Goal: Transaction & Acquisition: Purchase product/service

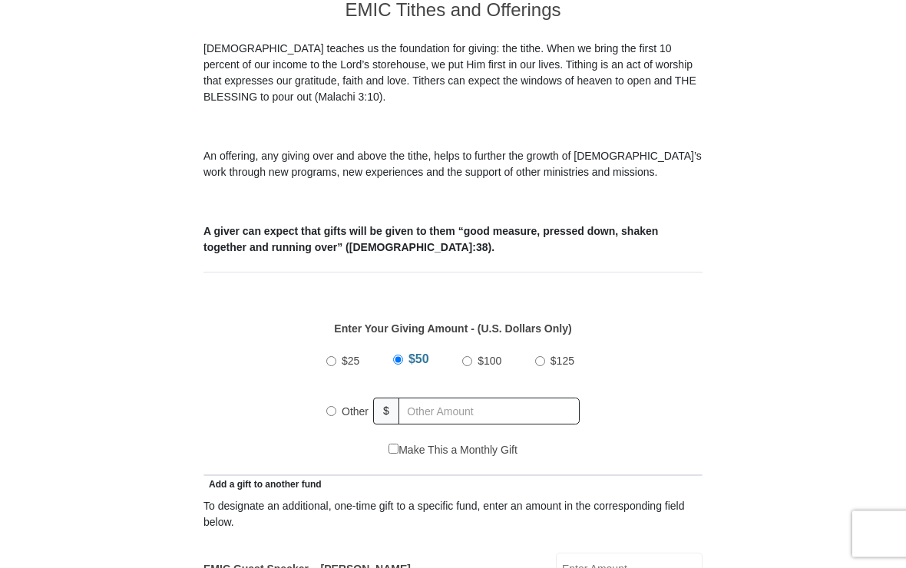
scroll to position [408, 0]
click at [467, 362] on input "$100" at bounding box center [467, 361] width 10 height 10
radio input "true"
click at [394, 450] on input "Make This a Monthly Gift" at bounding box center [393, 448] width 10 height 10
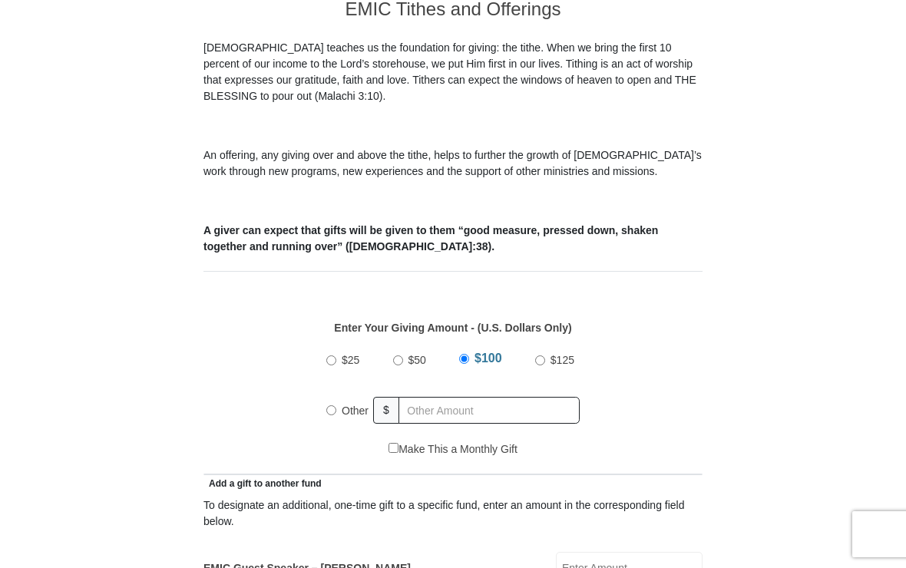
checkbox input "true"
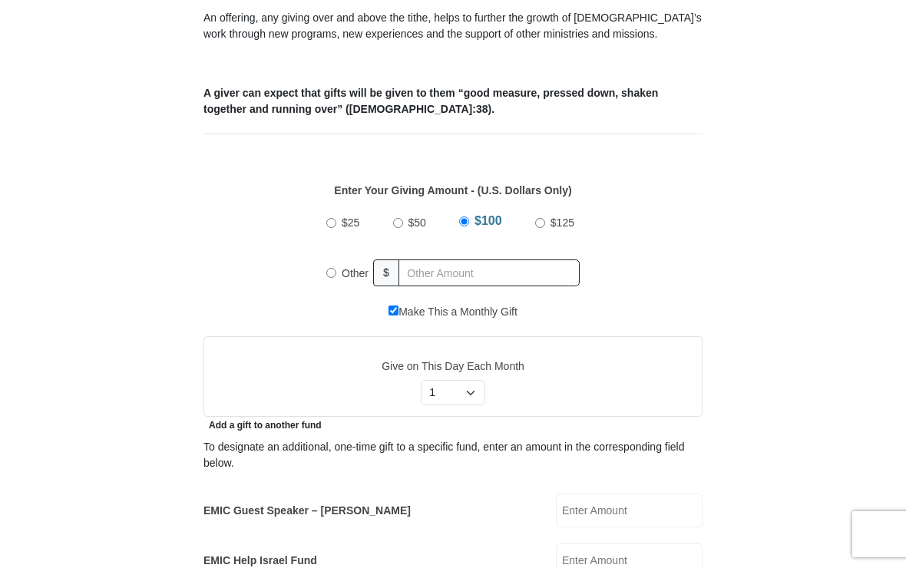
scroll to position [555, 0]
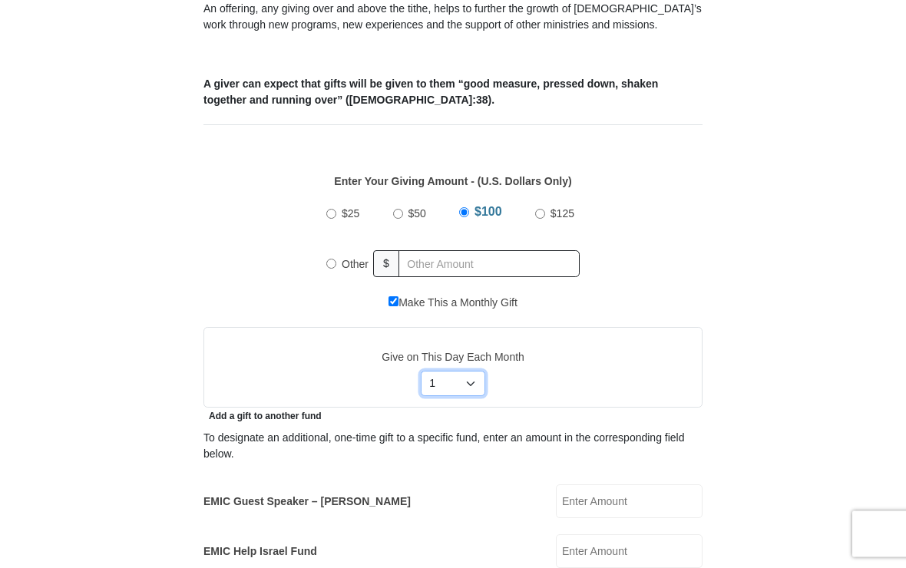
click at [470, 382] on select "Select Day of Month 1 2 3 4 5 6 7 8 9 10 11 12 13 14 15 16 17 18 19 20 21 22 23…" at bounding box center [453, 384] width 65 height 26
select select "10"
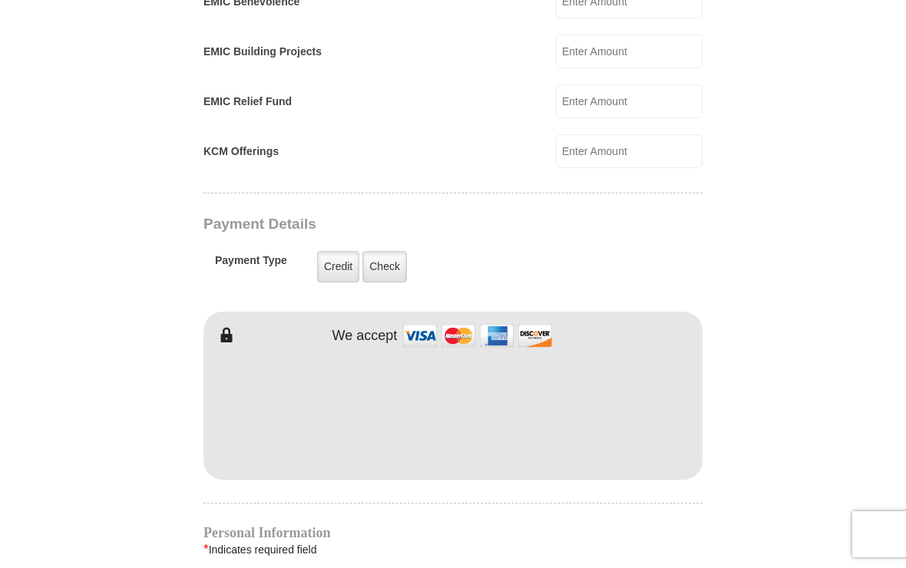
scroll to position [1153, 0]
click at [385, 268] on label "Check" at bounding box center [384, 267] width 45 height 31
click at [0, 0] on input "Check" at bounding box center [0, 0] width 0 height 0
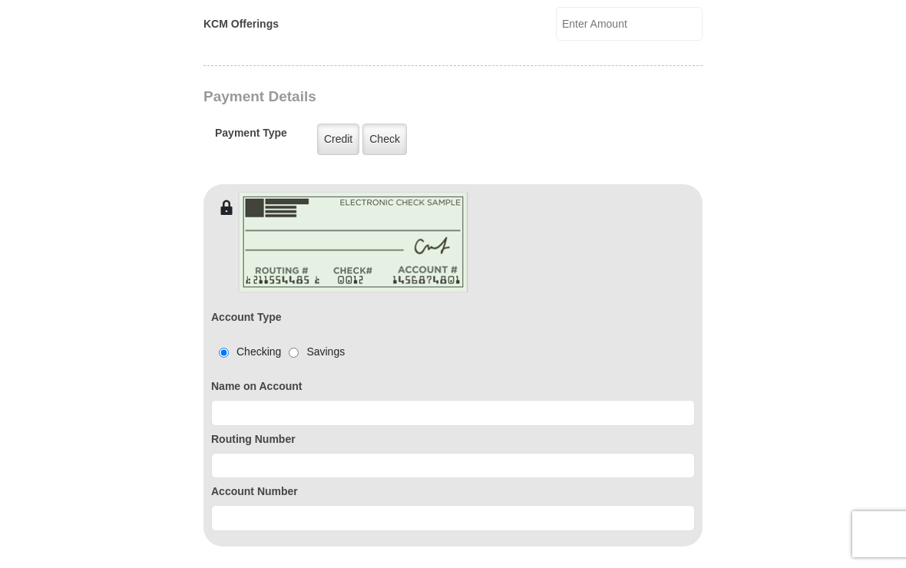
scroll to position [1284, 0]
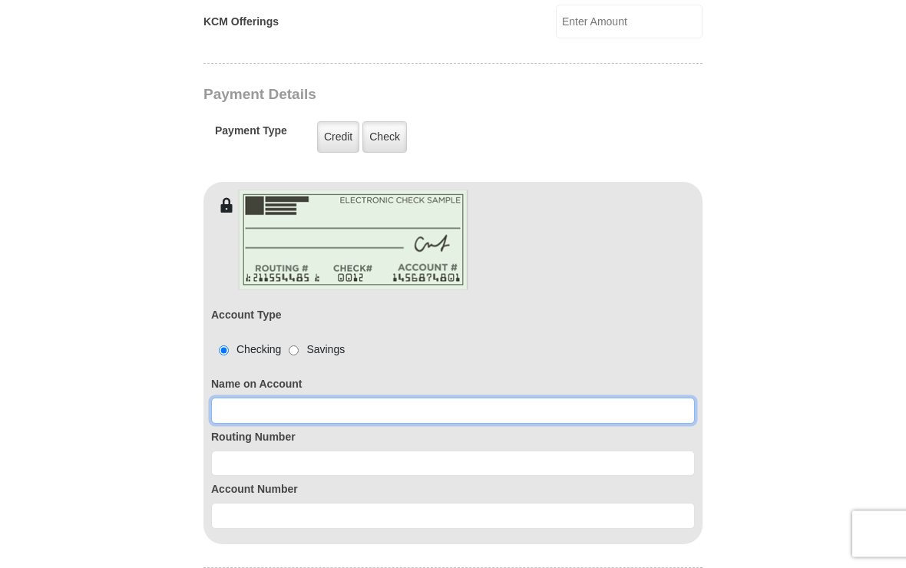
click at [232, 408] on input at bounding box center [452, 411] width 483 height 26
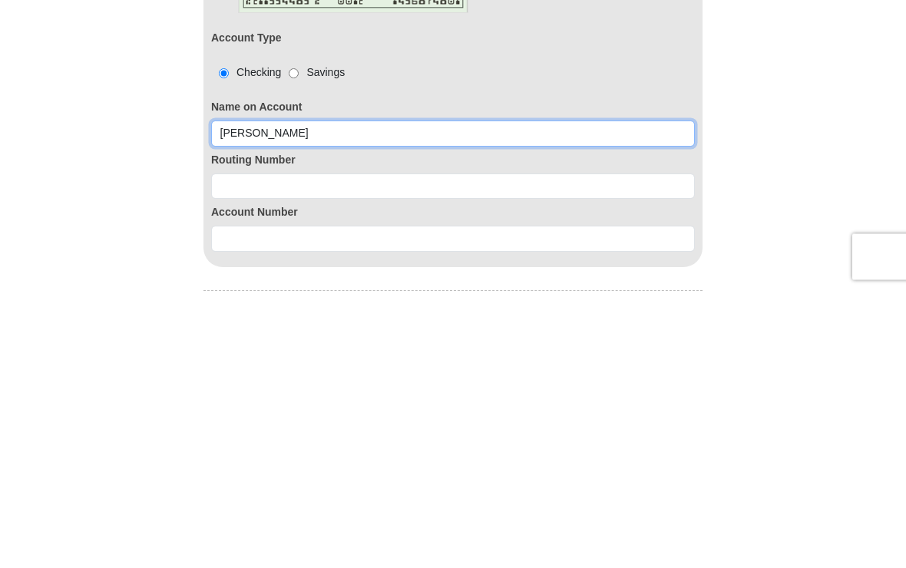
type input "Tonya P Morrison"
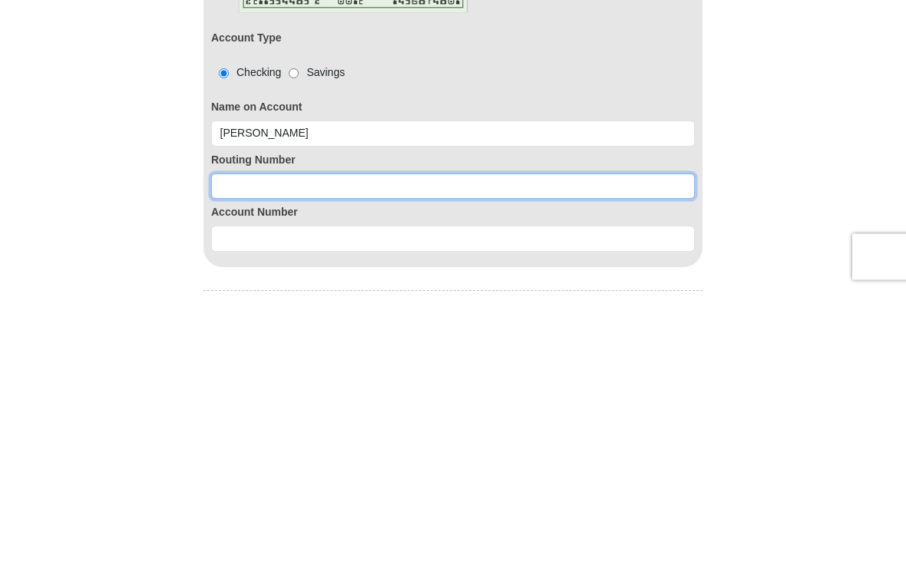
click at [227, 451] on input at bounding box center [452, 464] width 483 height 26
type input "111903517"
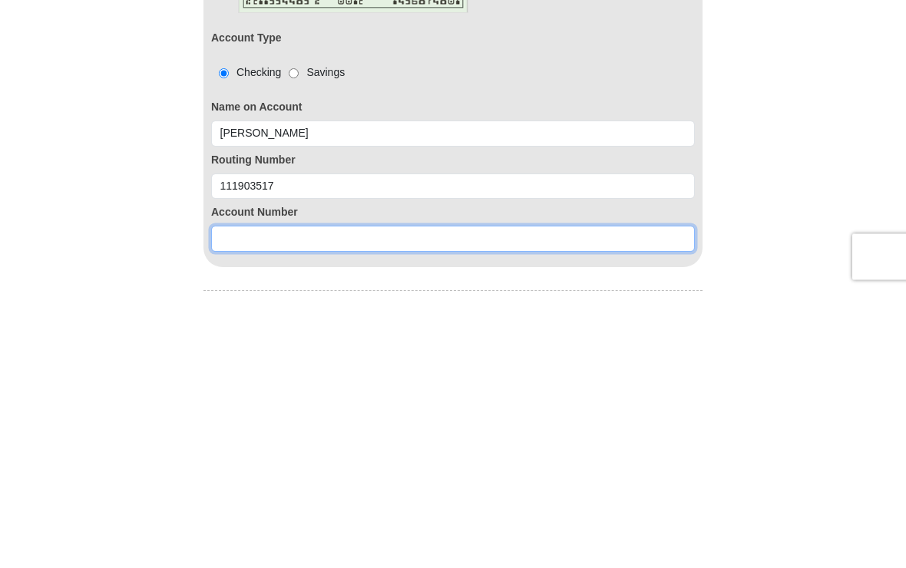
click at [230, 503] on input at bounding box center [452, 516] width 483 height 26
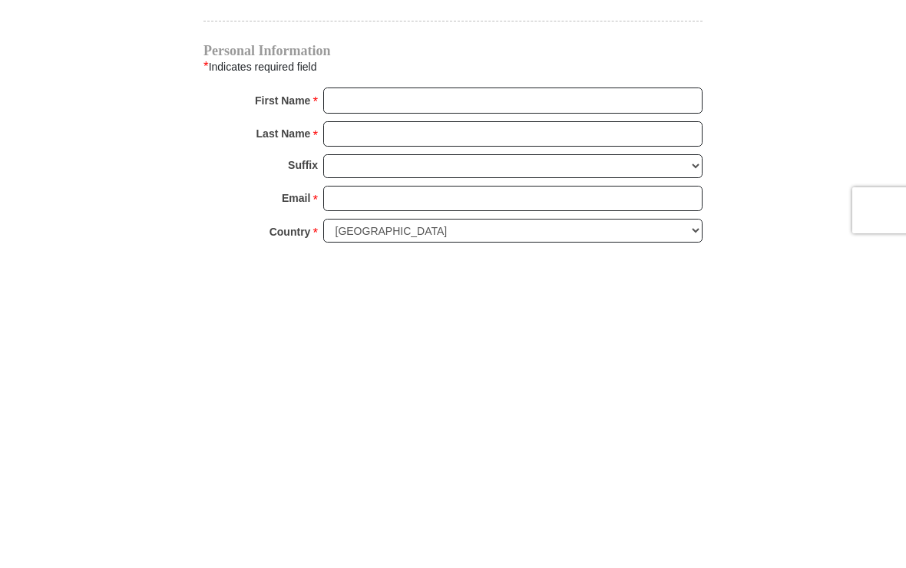
scroll to position [1513, 0]
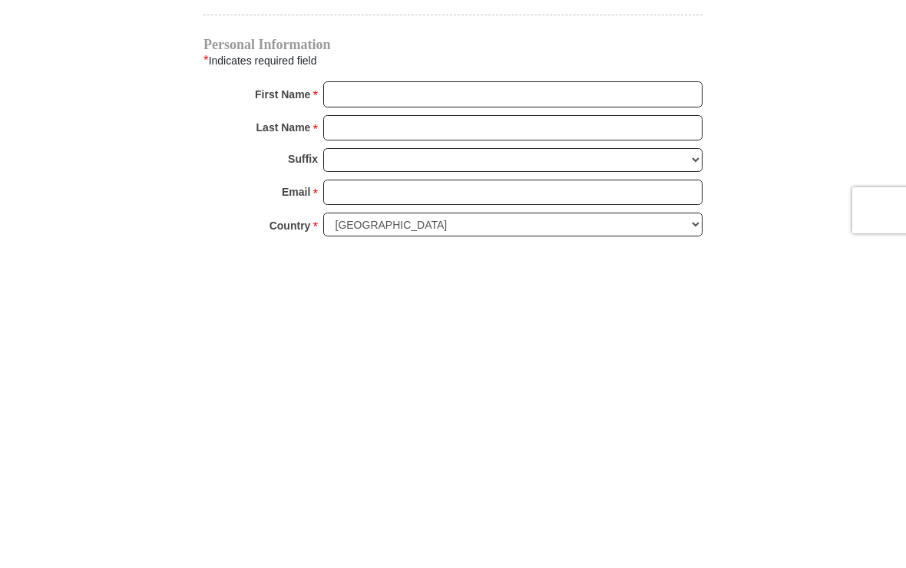
type input "3905923524"
click at [339, 405] on input "First Name *" at bounding box center [512, 418] width 379 height 26
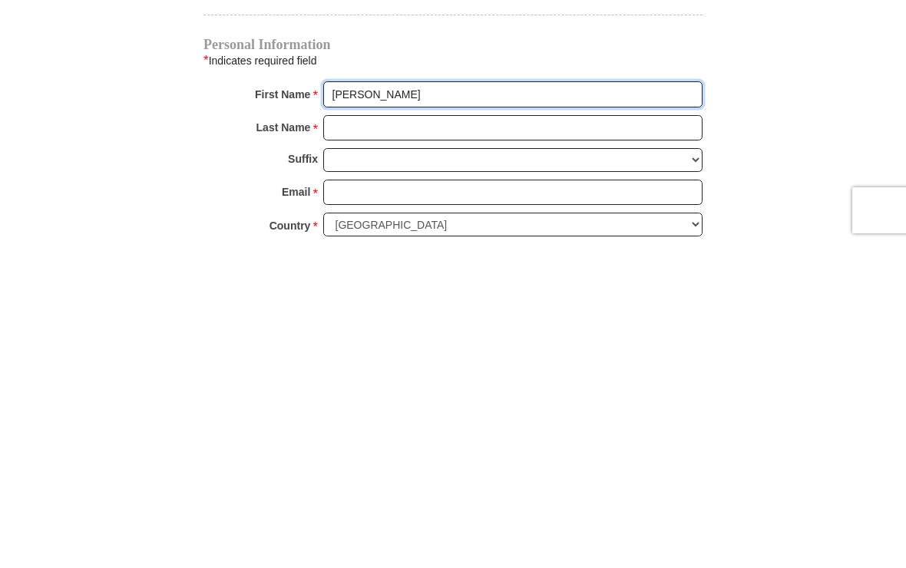
type input "Tonya"
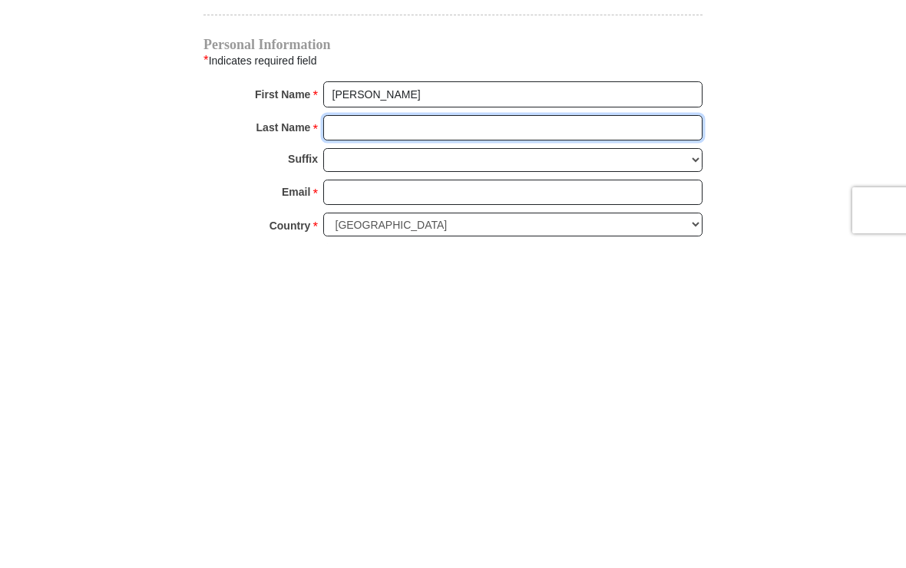
click at [336, 439] on input "Last Name *" at bounding box center [512, 452] width 379 height 26
type input "Morrison"
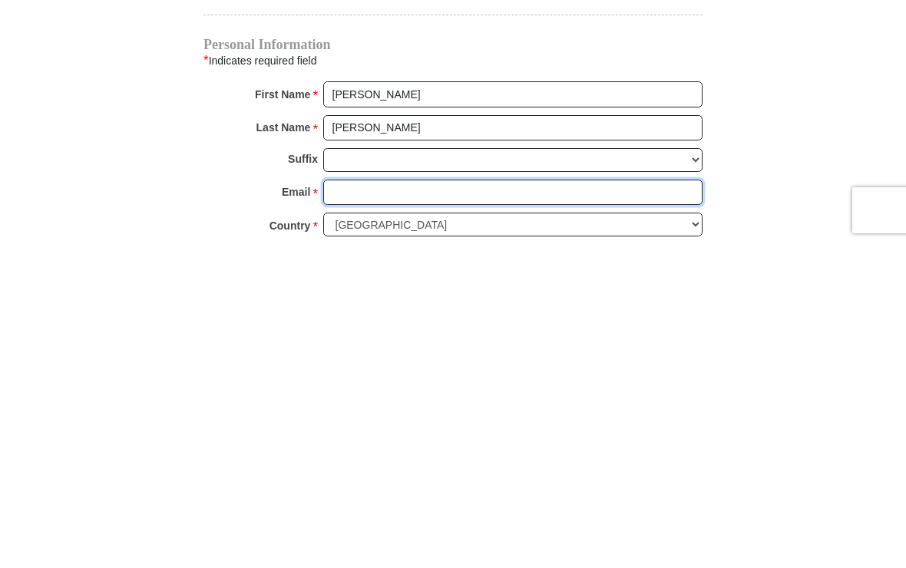
click at [336, 503] on input "Email *" at bounding box center [512, 516] width 379 height 26
type input "tprmrn@aol.com"
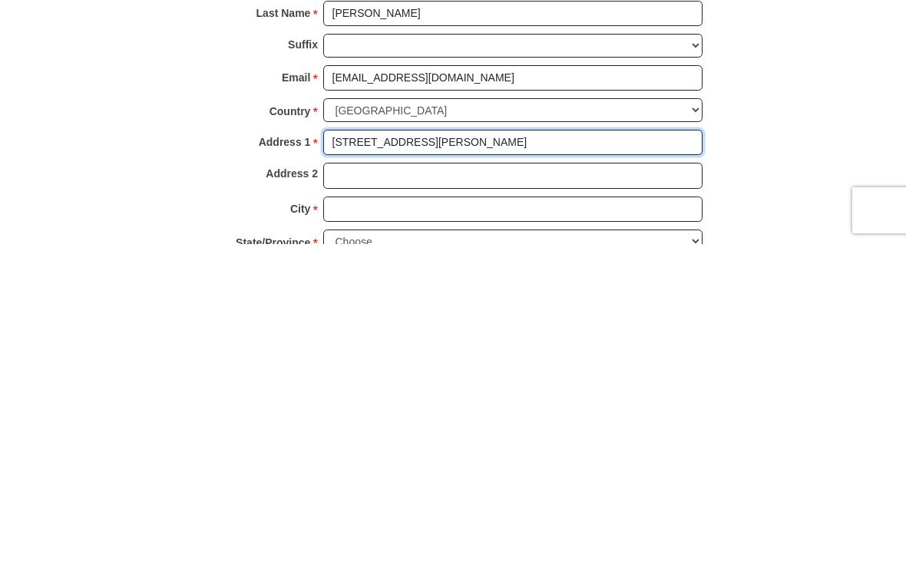
type input "4701 Knob Hill Rd"
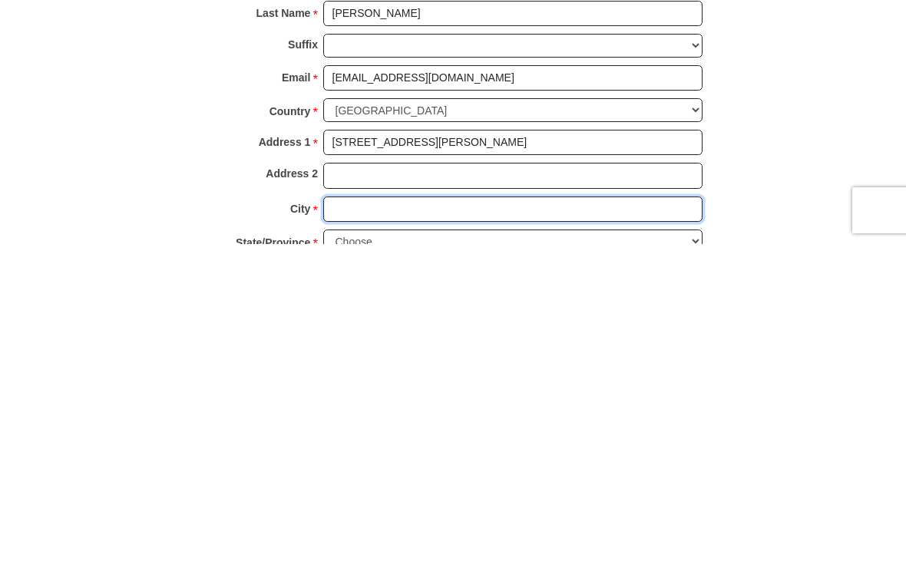
click at [338, 520] on input "City *" at bounding box center [512, 533] width 379 height 26
type input "Azle"
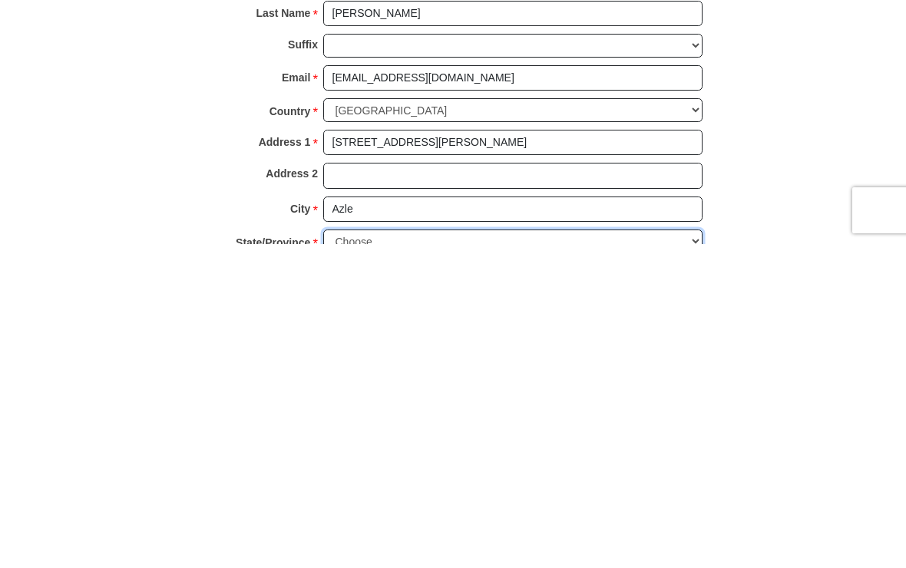
click at [340, 553] on select "Choose Alabama Alaska American Samoa Arizona Arkansas Armed Forces Americas Arm…" at bounding box center [512, 565] width 379 height 24
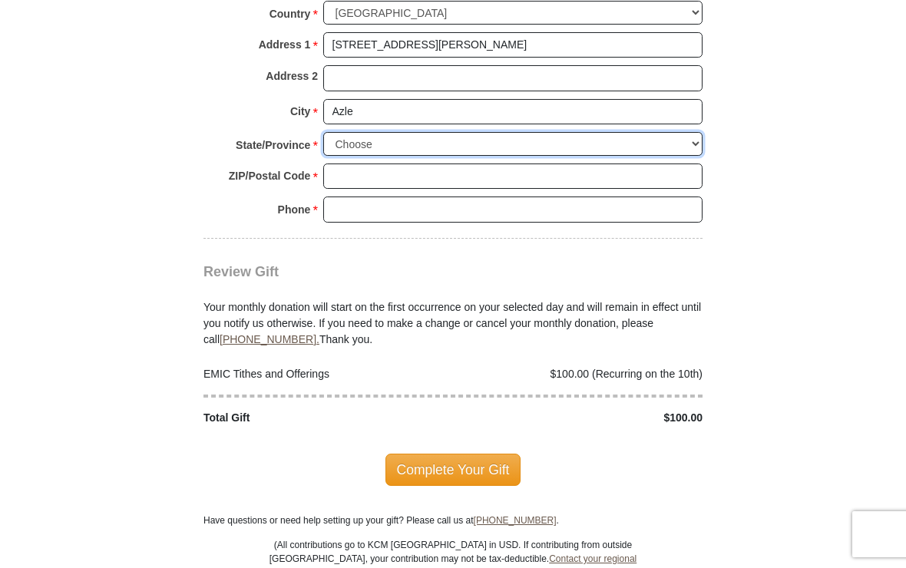
select select "TX"
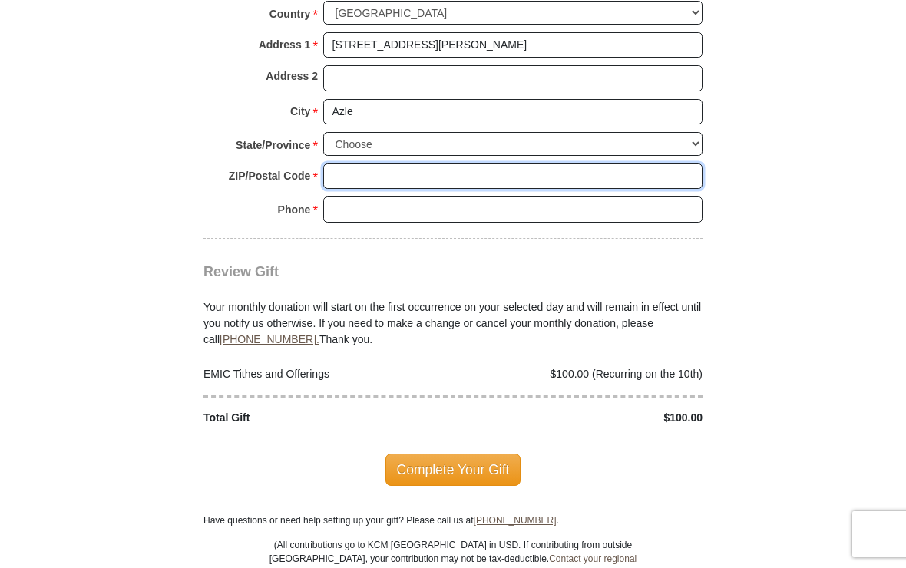
click at [335, 163] on input "ZIP/Postal Code *" at bounding box center [512, 176] width 379 height 26
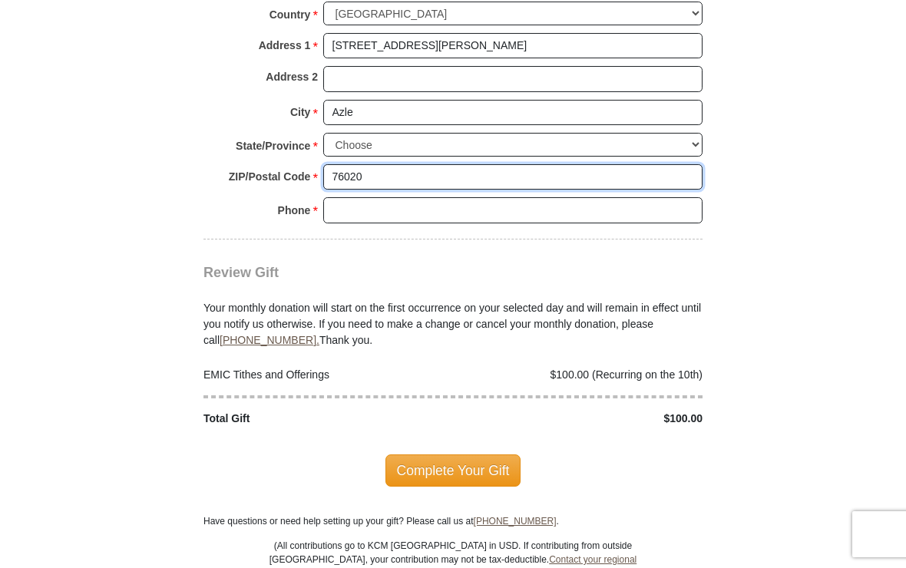
type input "76020"
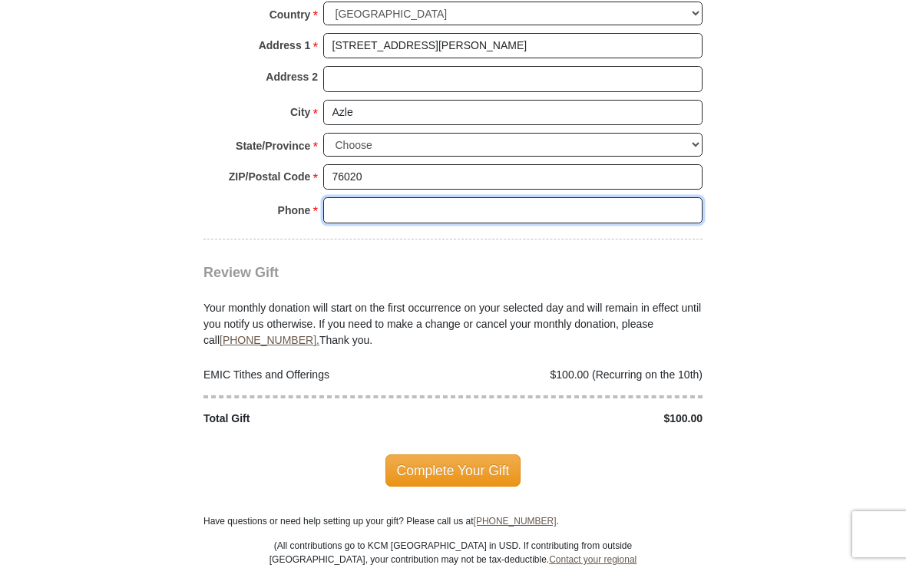
click at [334, 197] on input "Phone * *" at bounding box center [512, 210] width 379 height 26
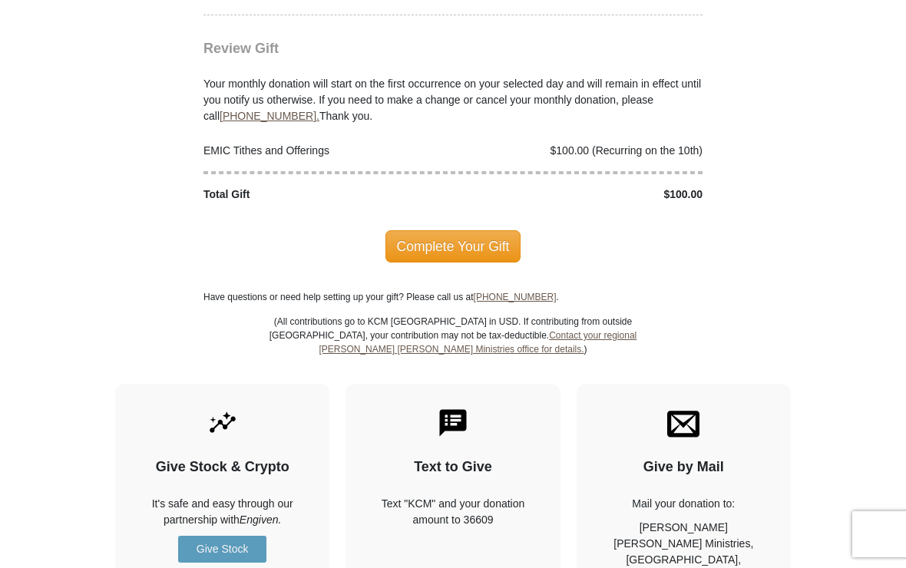
scroll to position [2277, 0]
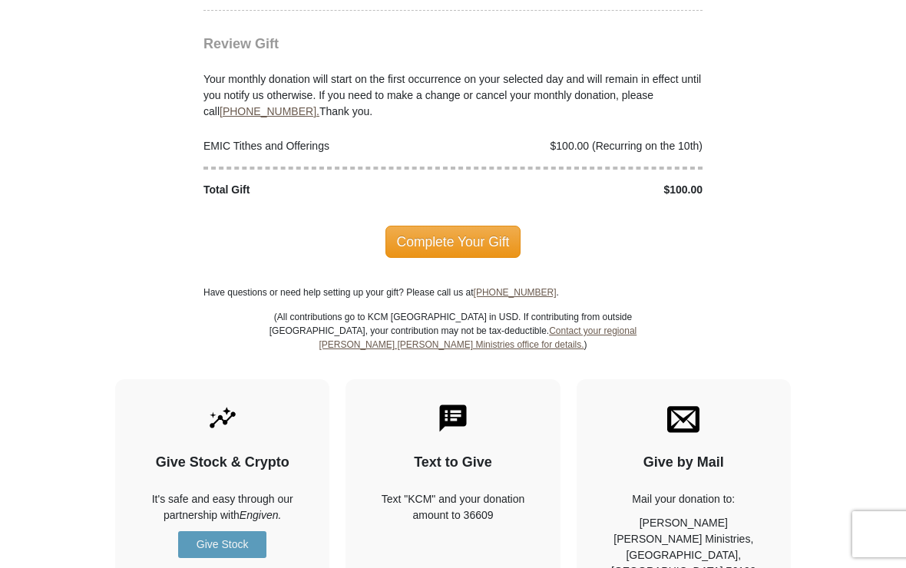
type input "817-846-8417"
click at [451, 229] on span "Complete Your Gift" at bounding box center [453, 242] width 136 height 32
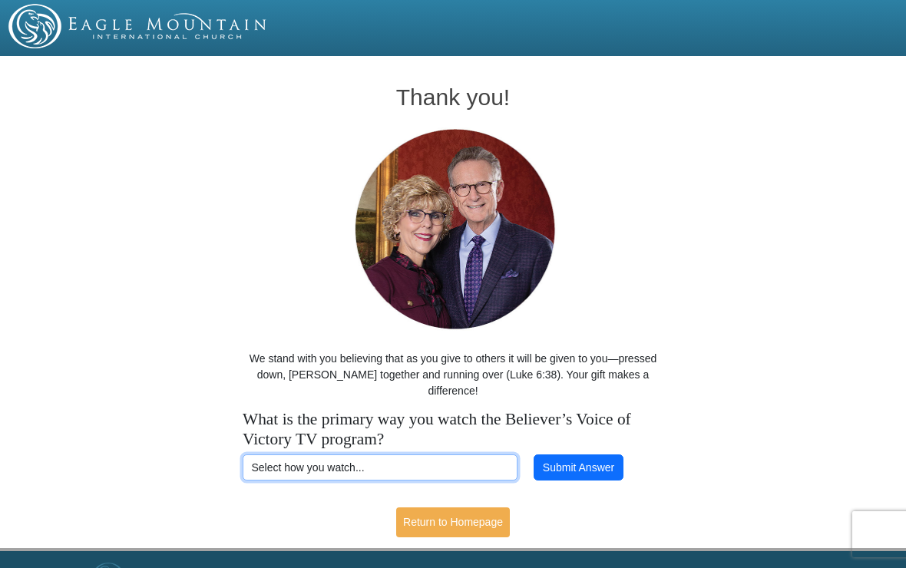
click at [368, 454] on select "Select how you watch... Daystar Morning Daystar Evening [DOMAIN_NAME] [DOMAIN_N…" at bounding box center [380, 467] width 275 height 26
select select "DIRECTV"
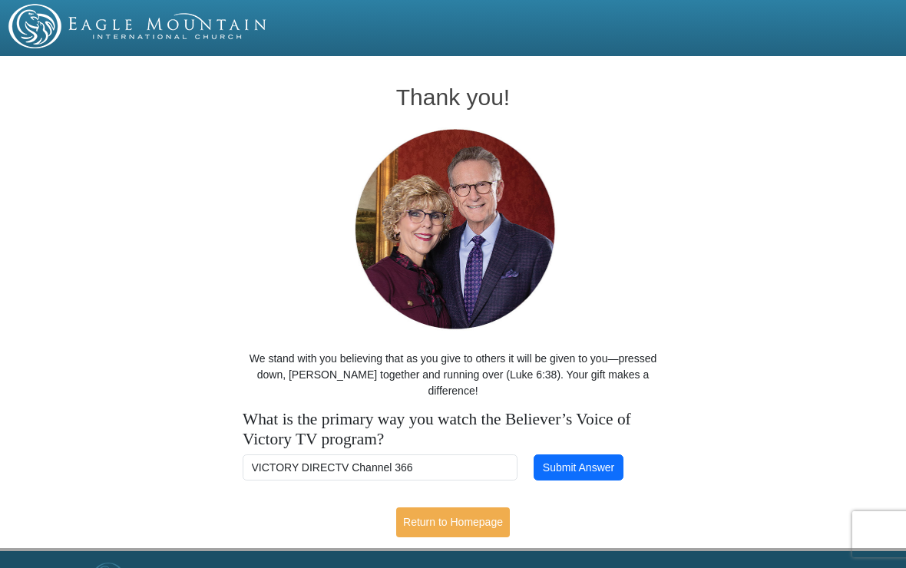
click at [576, 454] on button "Submit Answer" at bounding box center [577, 467] width 89 height 26
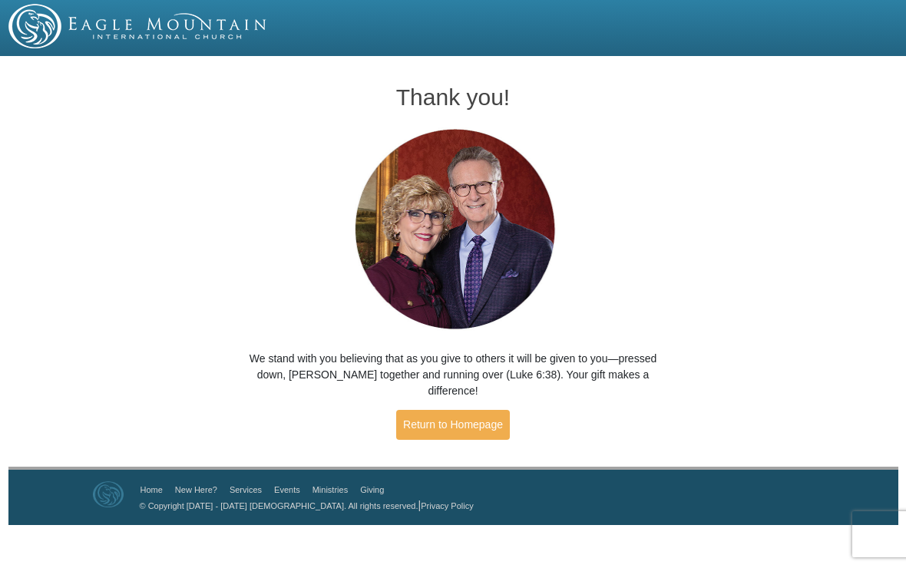
click at [471, 410] on link "Return to Homepage" at bounding box center [453, 425] width 114 height 30
